Goal: Task Accomplishment & Management: Manage account settings

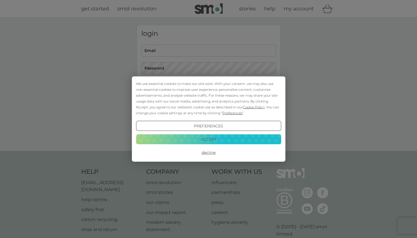
click at [217, 143] on button "Accept" at bounding box center [208, 139] width 145 height 10
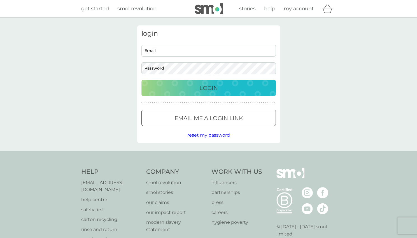
click at [184, 54] on input "Email" at bounding box center [208, 51] width 134 height 12
type input "[PERSON_NAME][EMAIL_ADDRESS][PERSON_NAME][DOMAIN_NAME]"
click at [188, 122] on p "Email me a login link" at bounding box center [208, 118] width 68 height 9
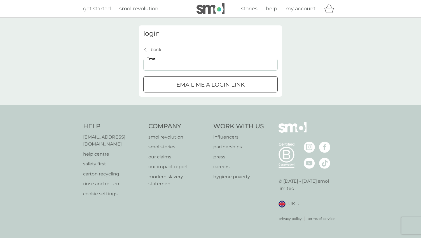
click at [177, 65] on input "Email" at bounding box center [210, 65] width 134 height 12
type input "[PERSON_NAME][EMAIL_ADDRESS][PERSON_NAME][DOMAIN_NAME]"
click at [193, 87] on p "Email me a login link" at bounding box center [210, 84] width 68 height 9
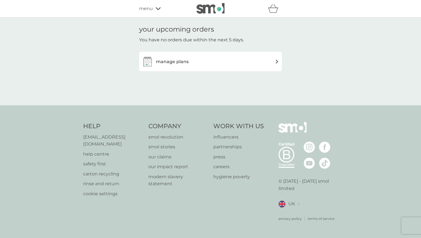
click at [202, 62] on div "manage plans" at bounding box center [210, 61] width 137 height 11
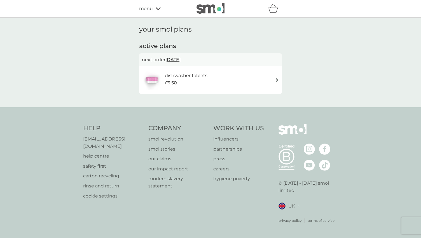
click at [254, 76] on div "dishwasher tablets £6.50" at bounding box center [210, 80] width 137 height 20
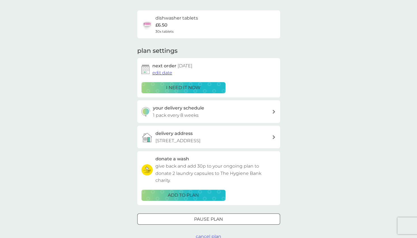
scroll to position [28, 0]
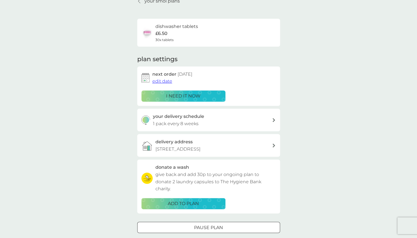
click at [162, 29] on h6 "dishwasher tablets" at bounding box center [176, 26] width 43 height 7
click at [198, 118] on h3 "your delivery schedule" at bounding box center [178, 116] width 51 height 7
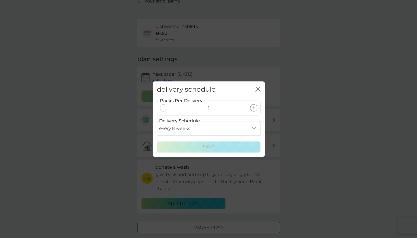
click at [205, 133] on select "every 1 week every 2 weeks every 3 weeks every 4 weeks every 5 weeks every 6 we…" at bounding box center [209, 128] width 104 height 15
select select "84"
click at [157, 121] on select "every 1 week every 2 weeks every 3 weeks every 4 weeks every 5 weeks every 6 we…" at bounding box center [209, 128] width 104 height 15
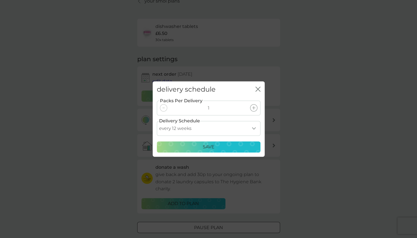
click at [204, 146] on p "Save" at bounding box center [209, 147] width 12 height 7
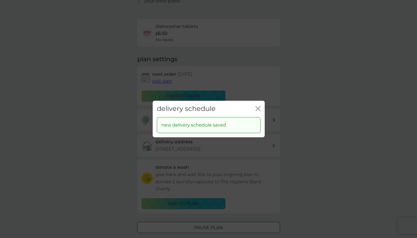
click at [257, 109] on icon "close" at bounding box center [257, 108] width 2 height 4
